Goal: Information Seeking & Learning: Learn about a topic

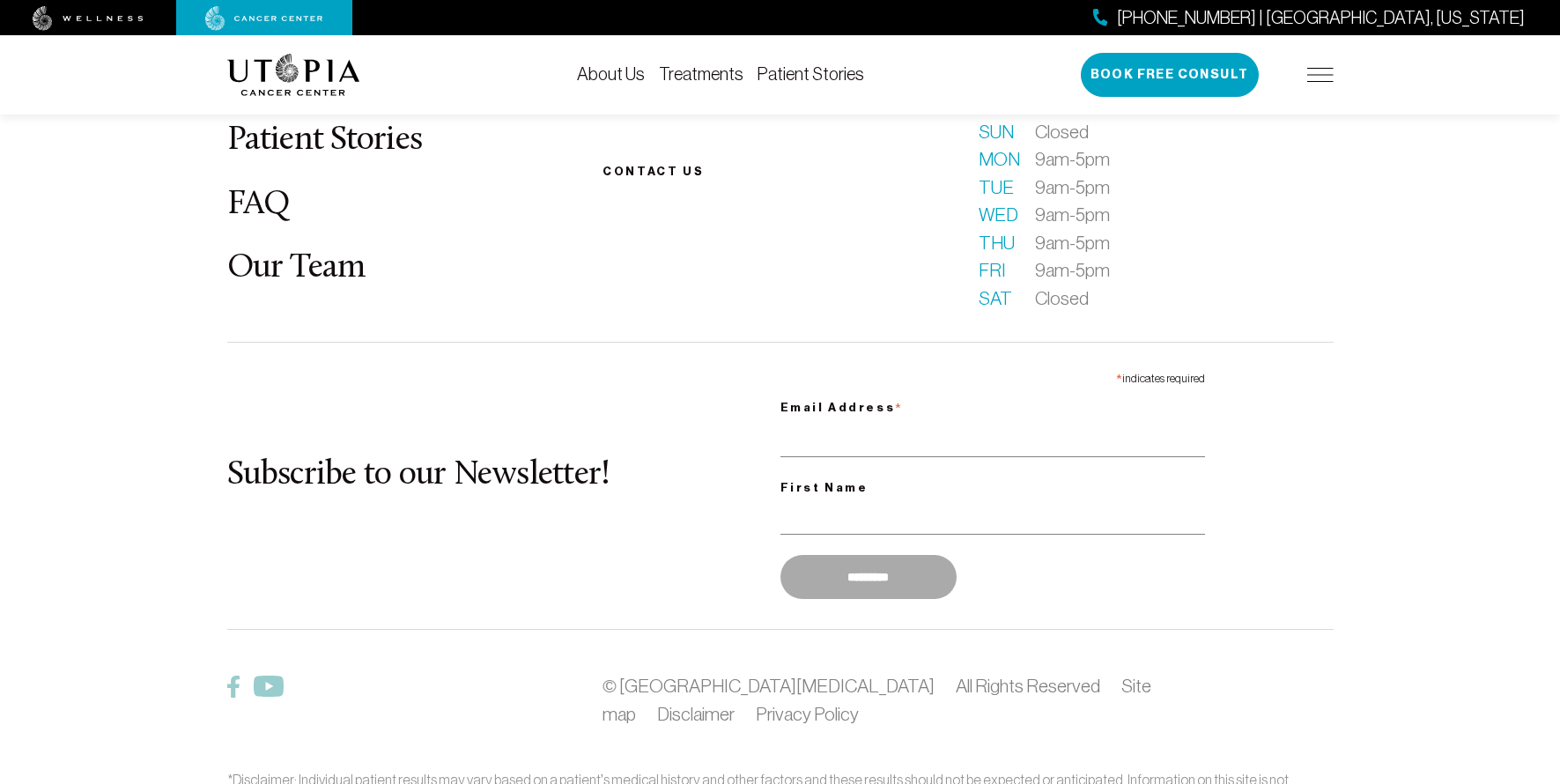
scroll to position [6682, 0]
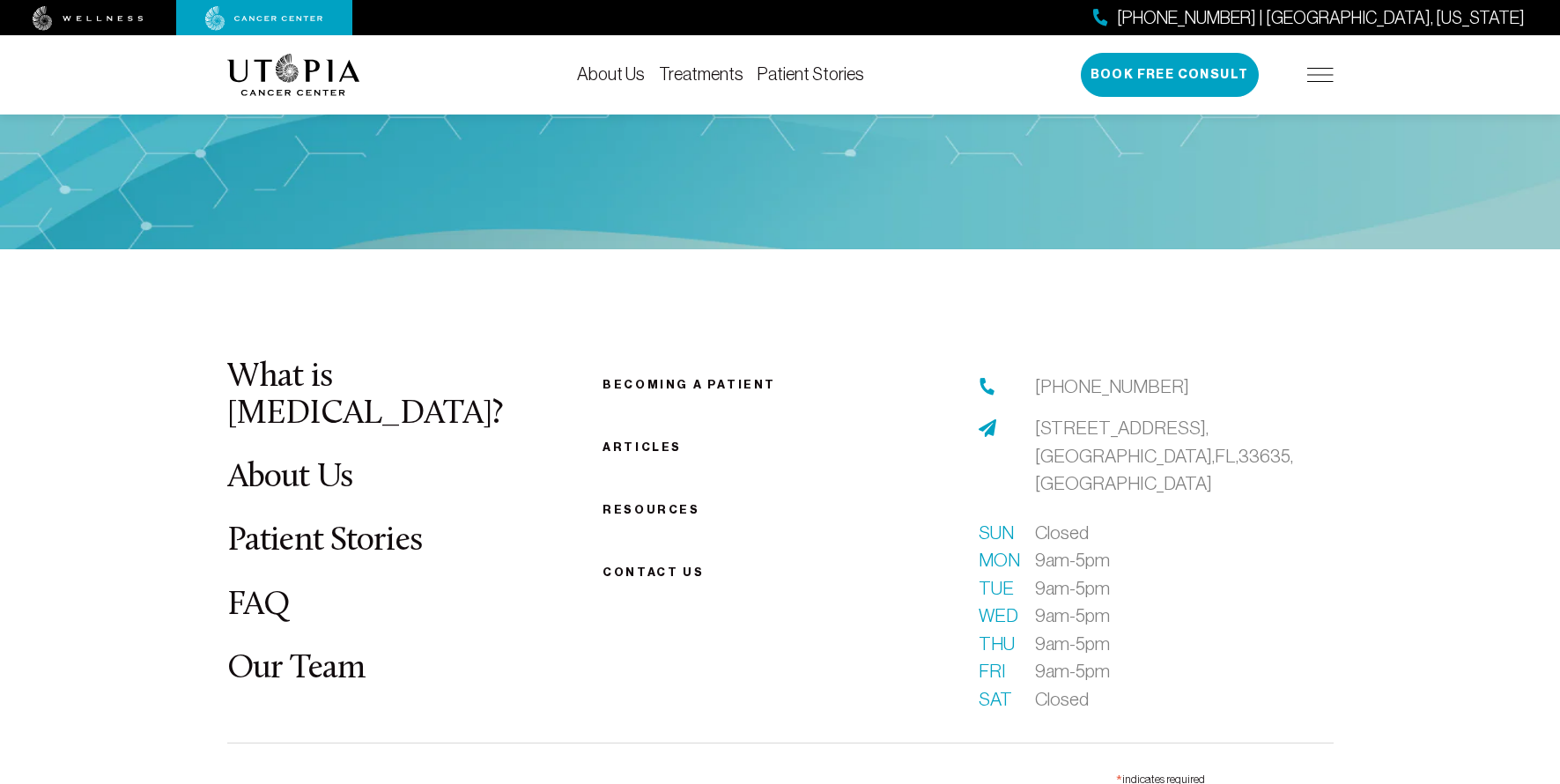
click at [687, 392] on link "Becoming a patient" at bounding box center [689, 384] width 173 height 13
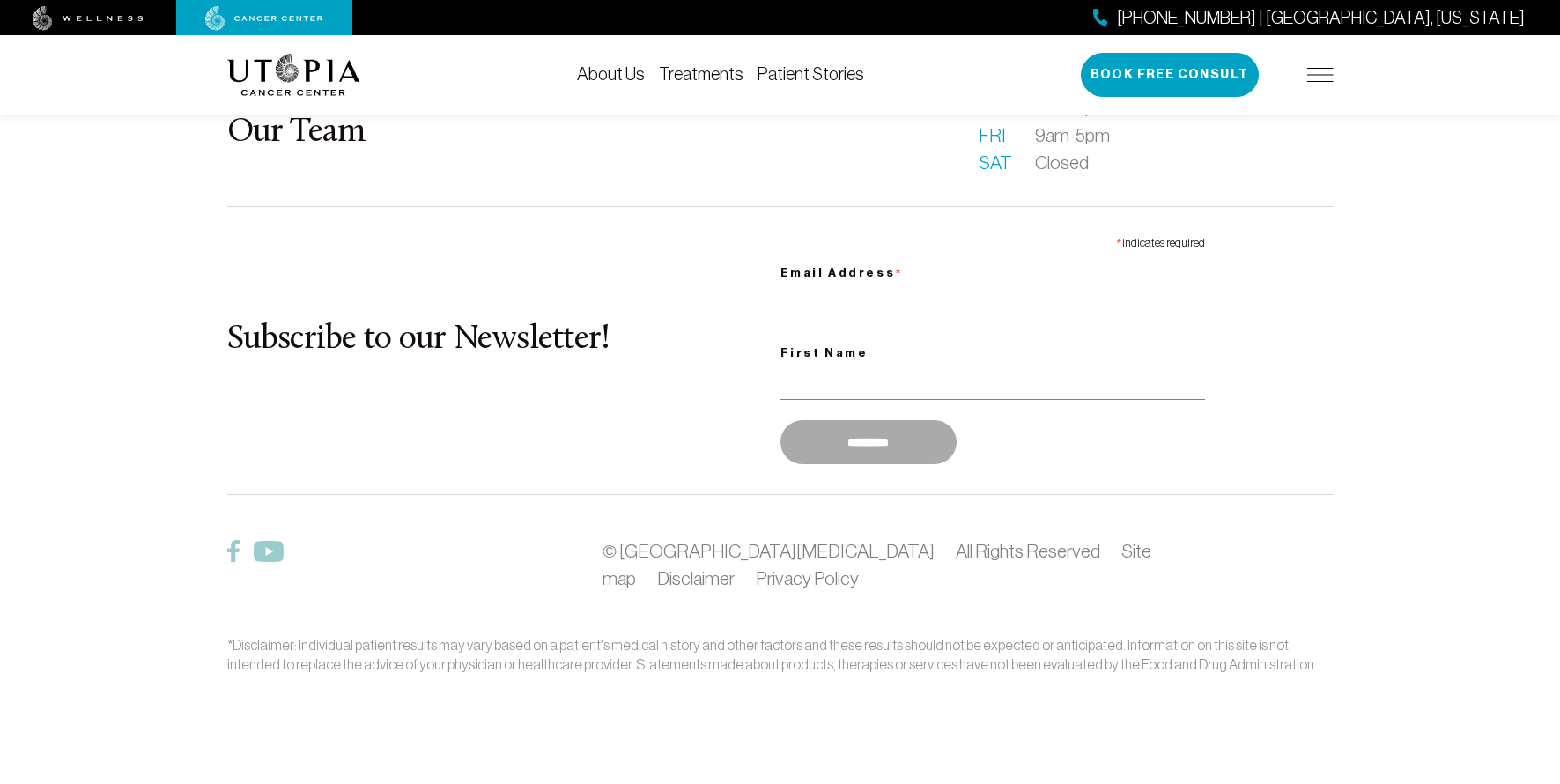
scroll to position [2894, 0]
click at [258, 91] on div "About Us Treatments Patient Stories (727) 999-4031 | Tampa, Florida Book Free C…" at bounding box center [780, 74] width 1107 height 79
click at [293, 114] on div "About Us Treatments Patient Stories (727) 999-4031 | Tampa, Florida Book Free C…" at bounding box center [780, 74] width 1107 height 79
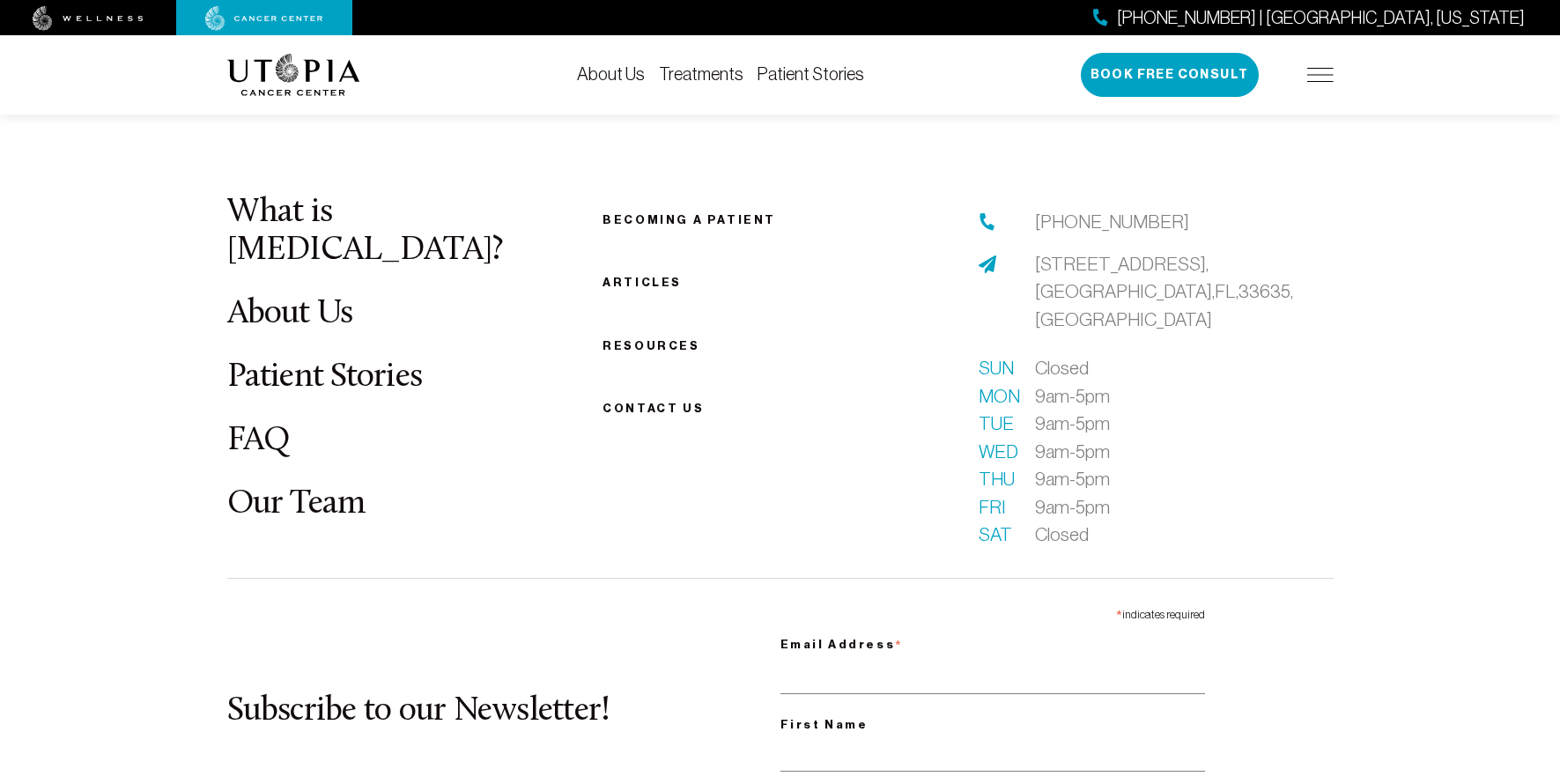
click at [253, 437] on link "FAQ" at bounding box center [259, 440] width 63 height 34
